Goal: Navigation & Orientation: Find specific page/section

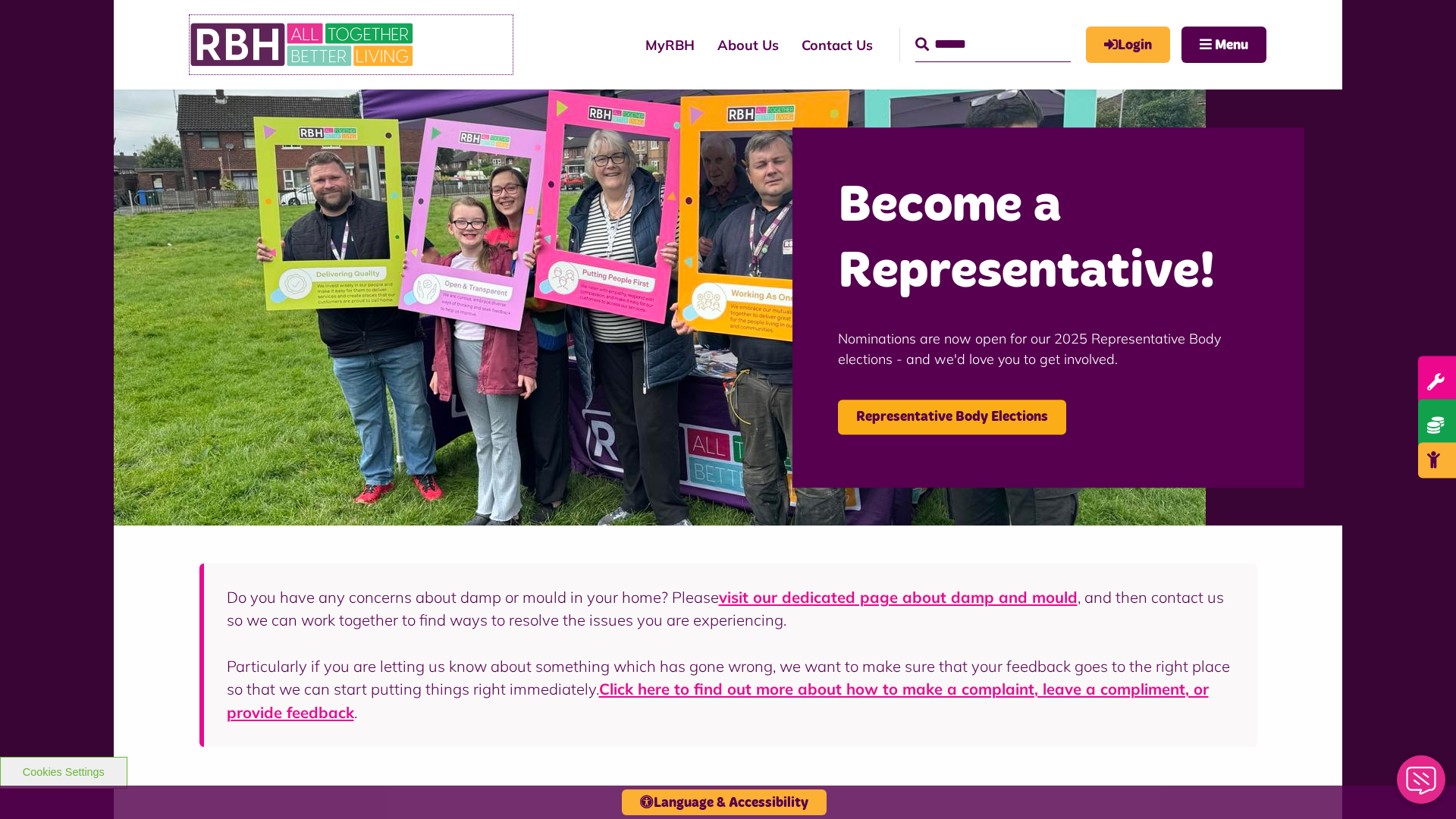
click at [351, 45] on img at bounding box center [303, 45] width 227 height 59
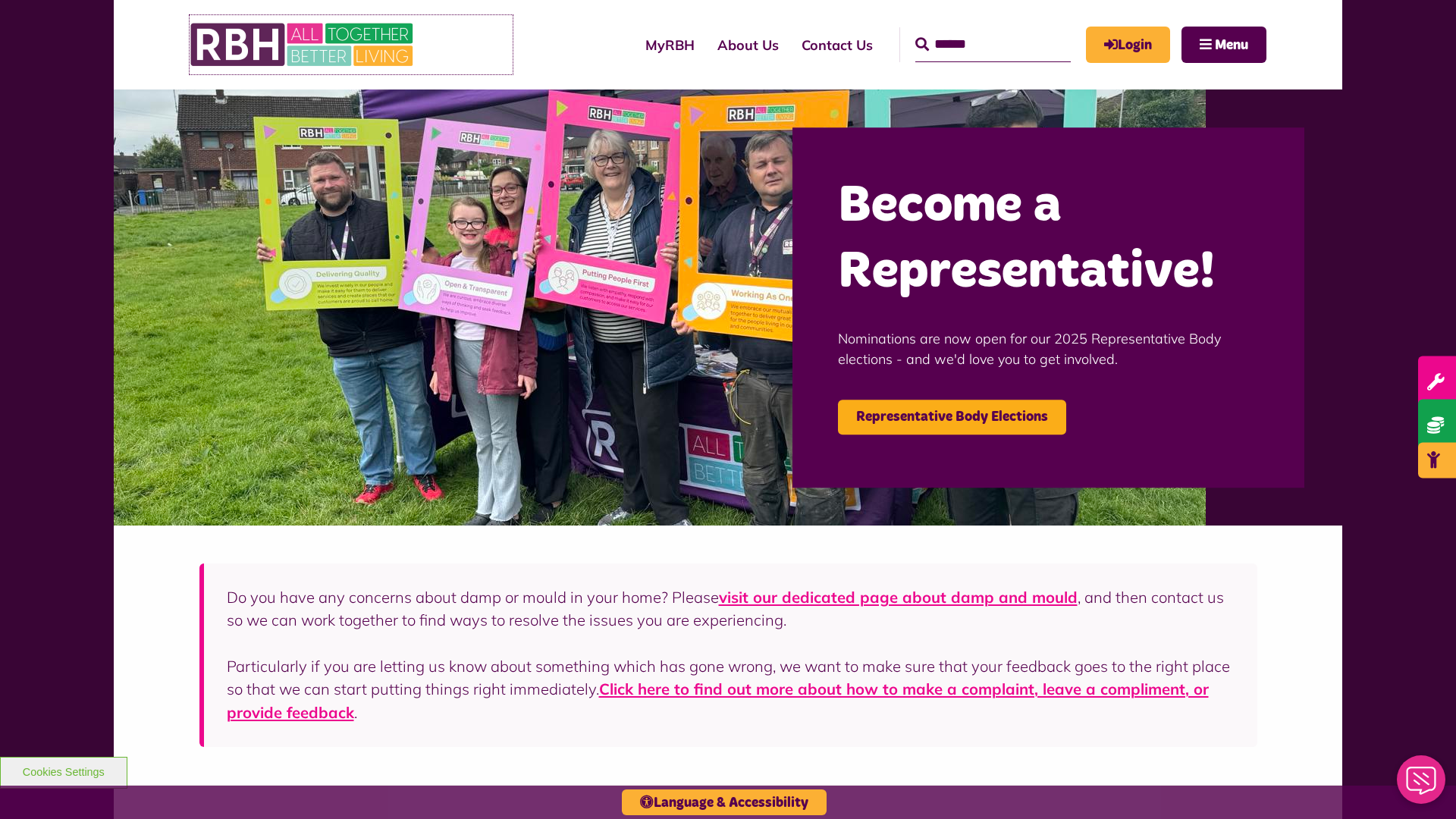
click at [351, 45] on img at bounding box center [303, 45] width 227 height 59
click at [634, 45] on link "MyRBH" at bounding box center [670, 45] width 72 height 43
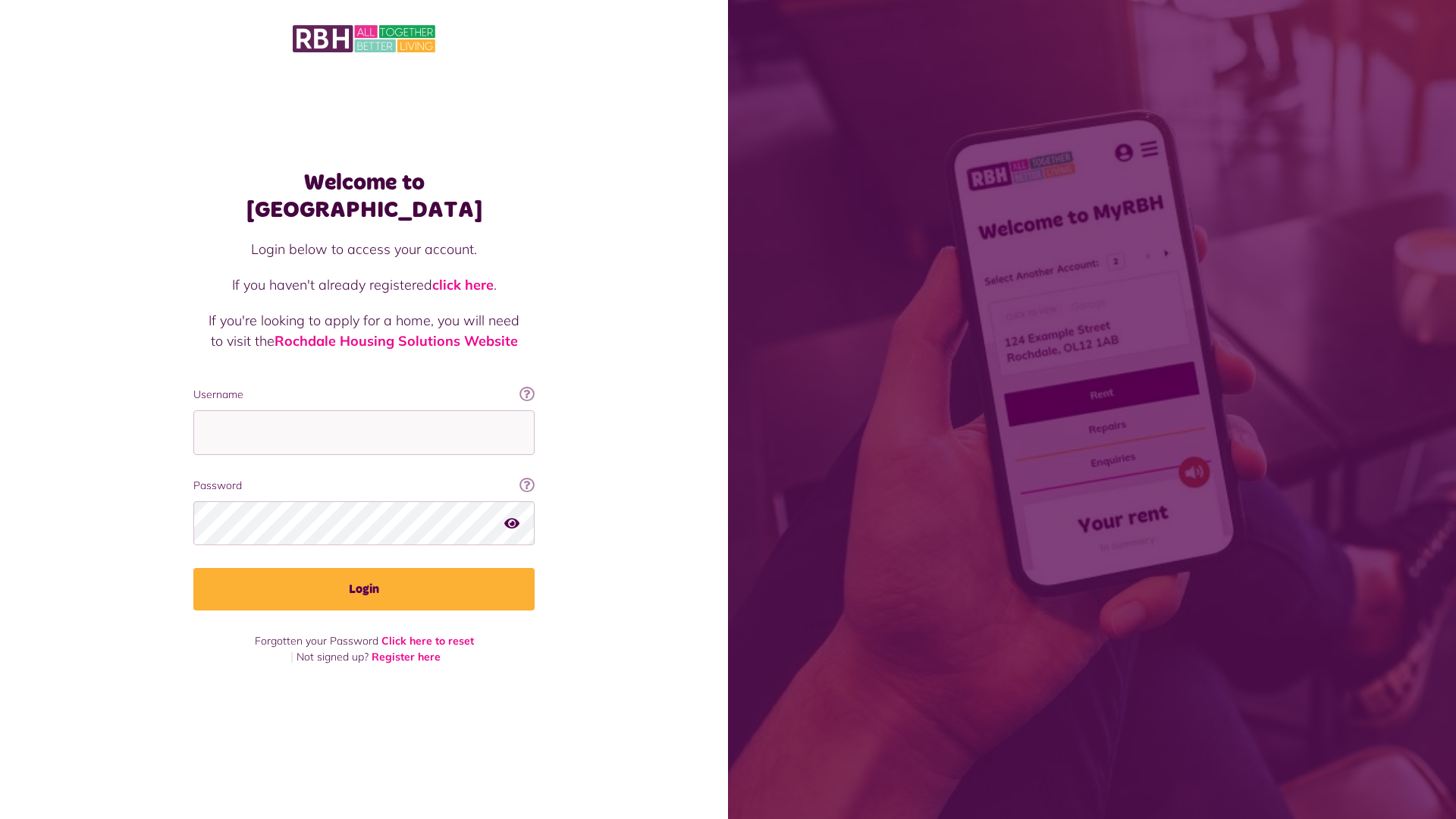
click at [364, 39] on img at bounding box center [364, 39] width 143 height 32
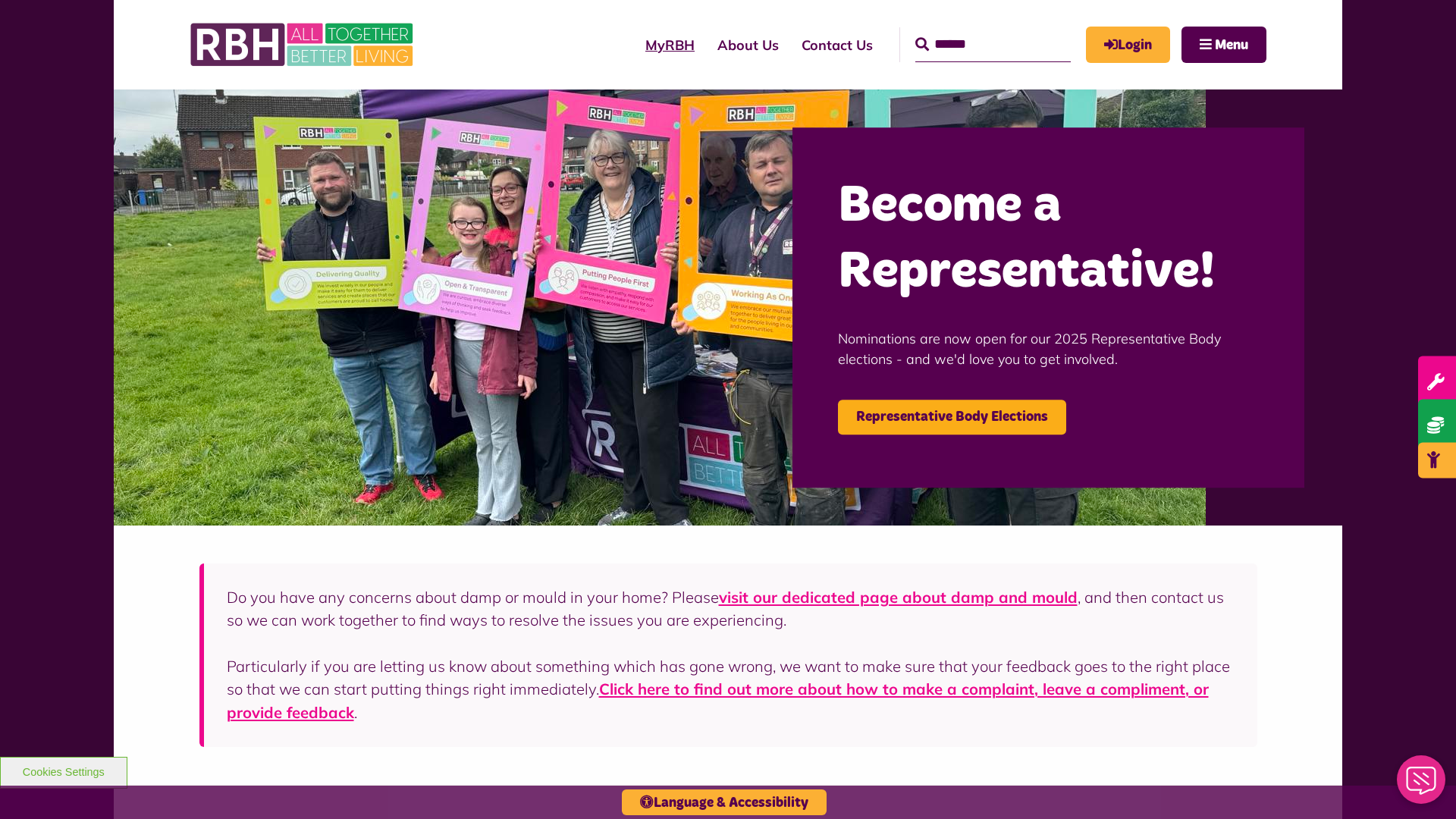
click at [634, 45] on link "MyRBH" at bounding box center [670, 45] width 72 height 43
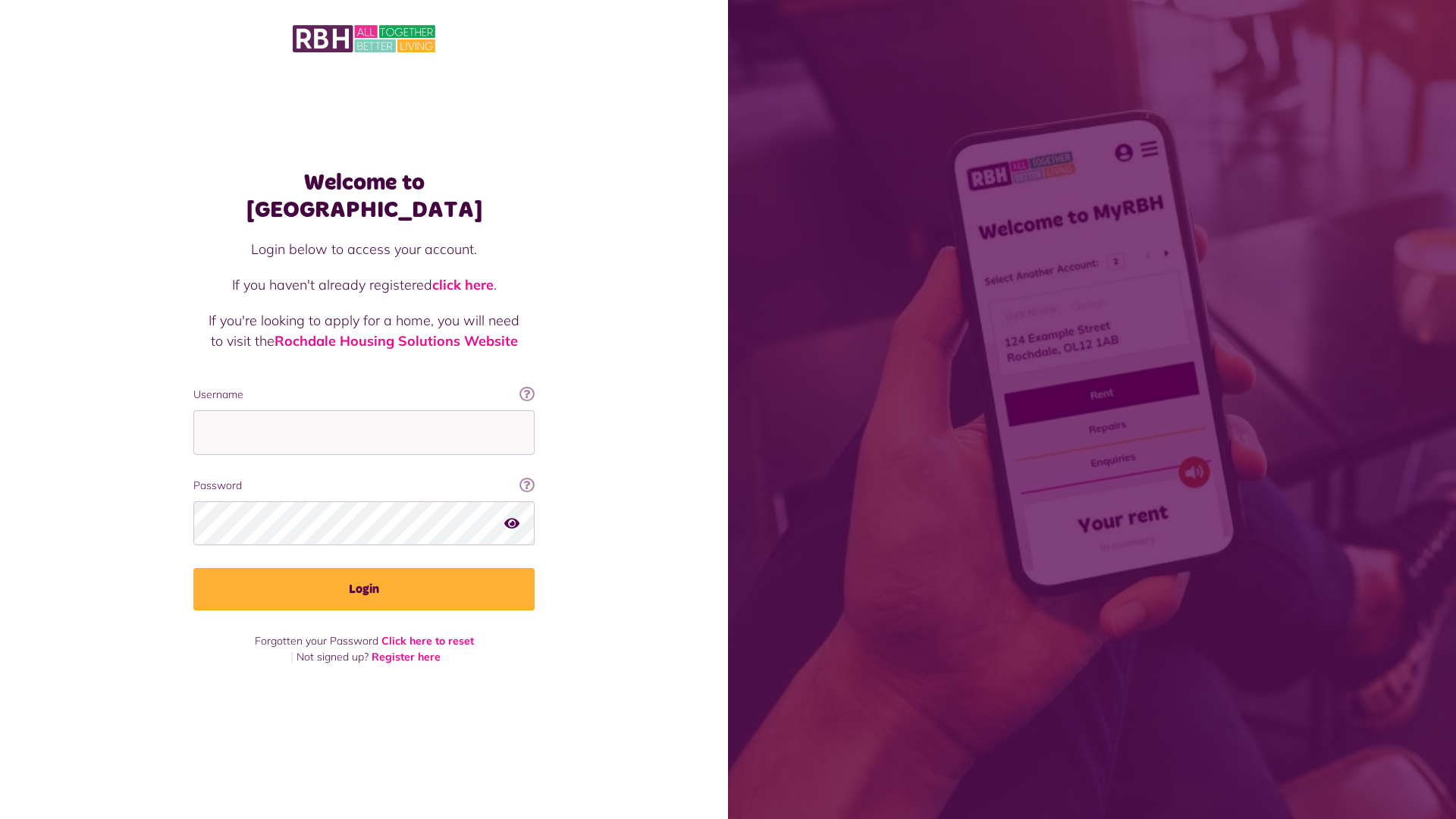
click at [364, 39] on img at bounding box center [364, 39] width 143 height 32
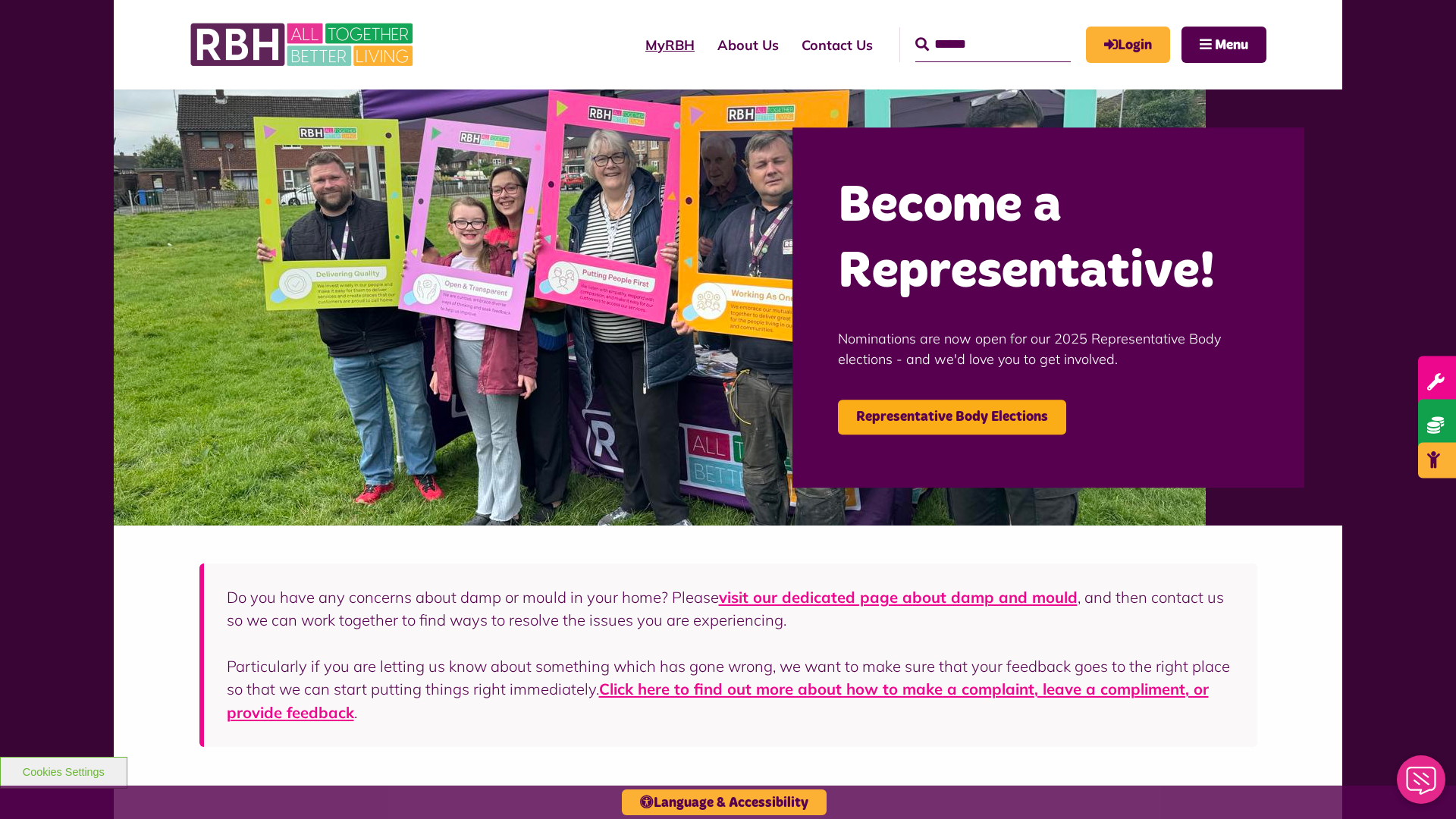
click at [634, 45] on link "MyRBH" at bounding box center [670, 45] width 72 height 43
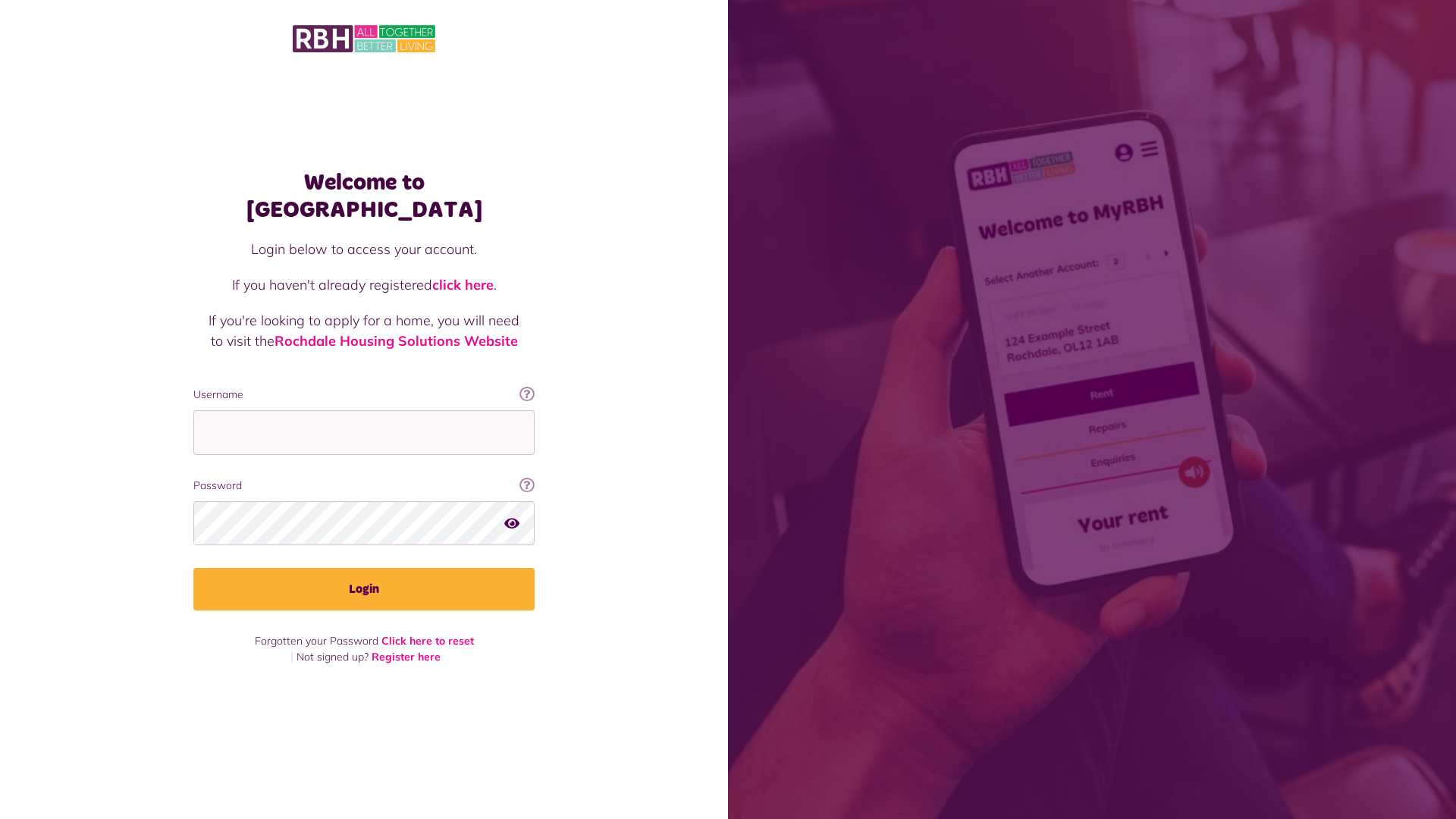
click at [364, 39] on img at bounding box center [364, 39] width 143 height 32
